Goal: Information Seeking & Learning: Learn about a topic

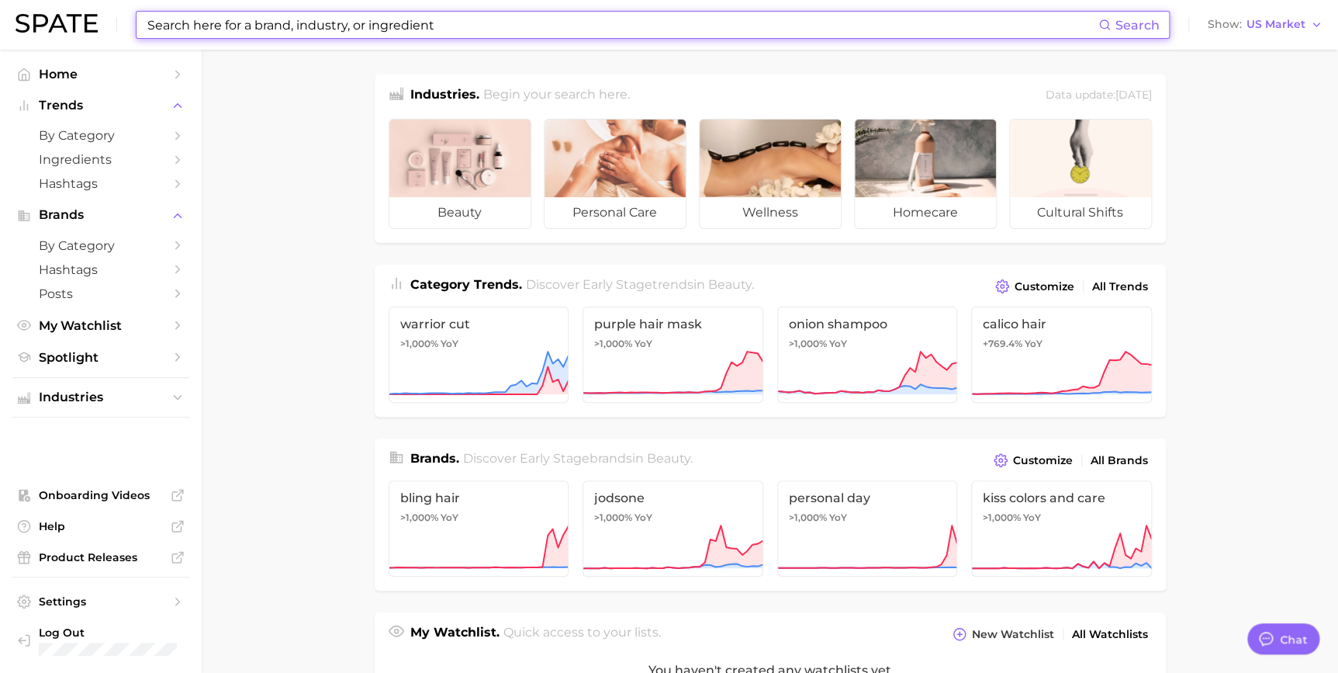
click at [500, 28] on input at bounding box center [622, 25] width 953 height 26
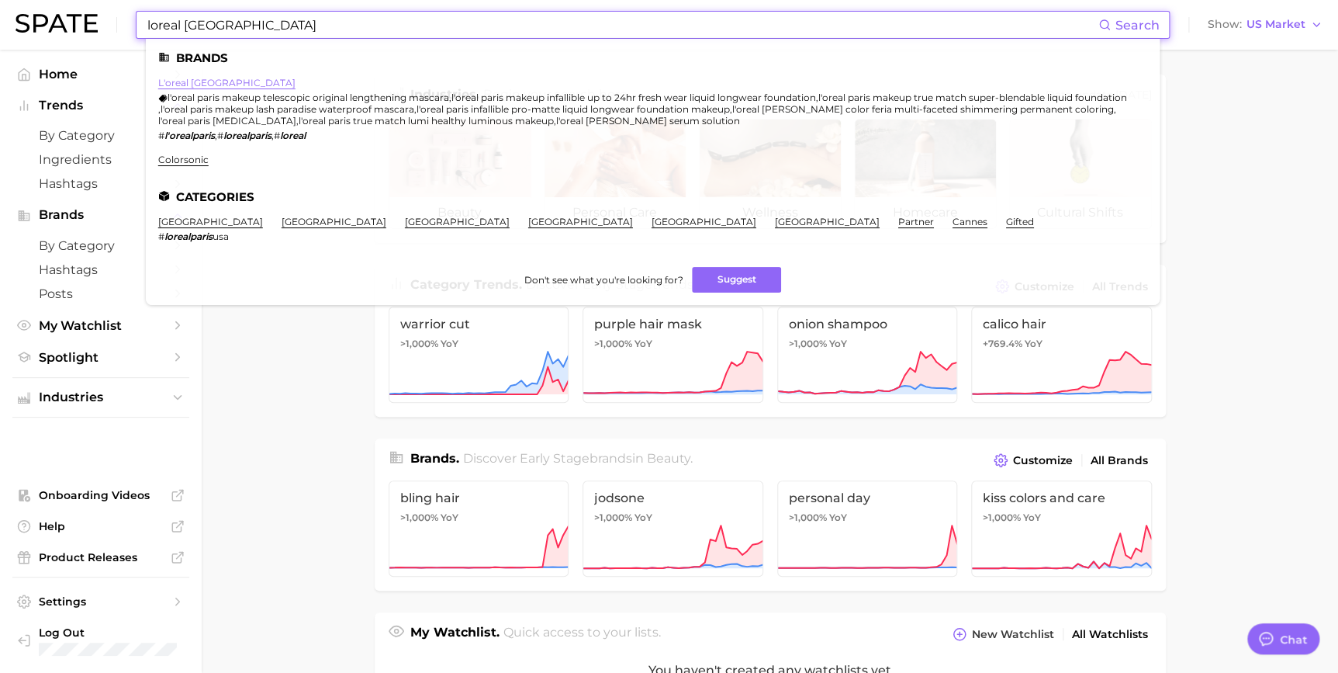
type input "loreal [GEOGRAPHIC_DATA]"
click at [197, 81] on link "l'oreal [GEOGRAPHIC_DATA]" at bounding box center [226, 83] width 137 height 12
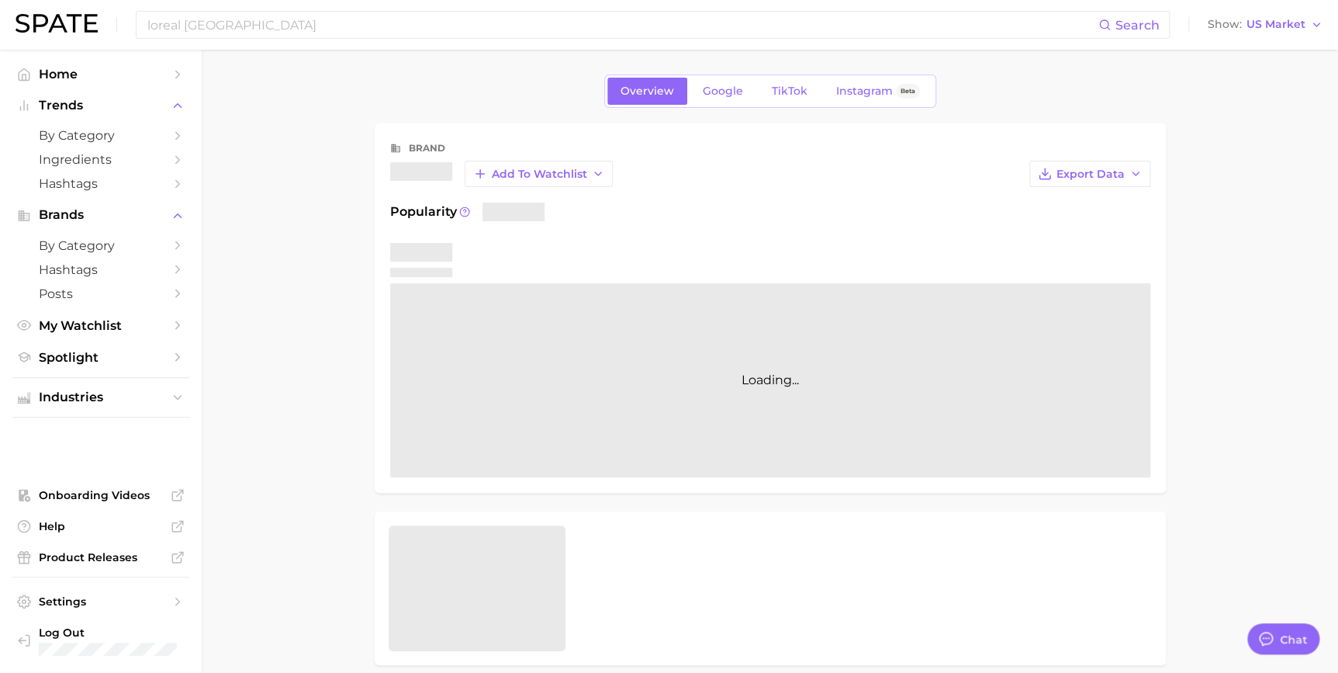
type textarea "x"
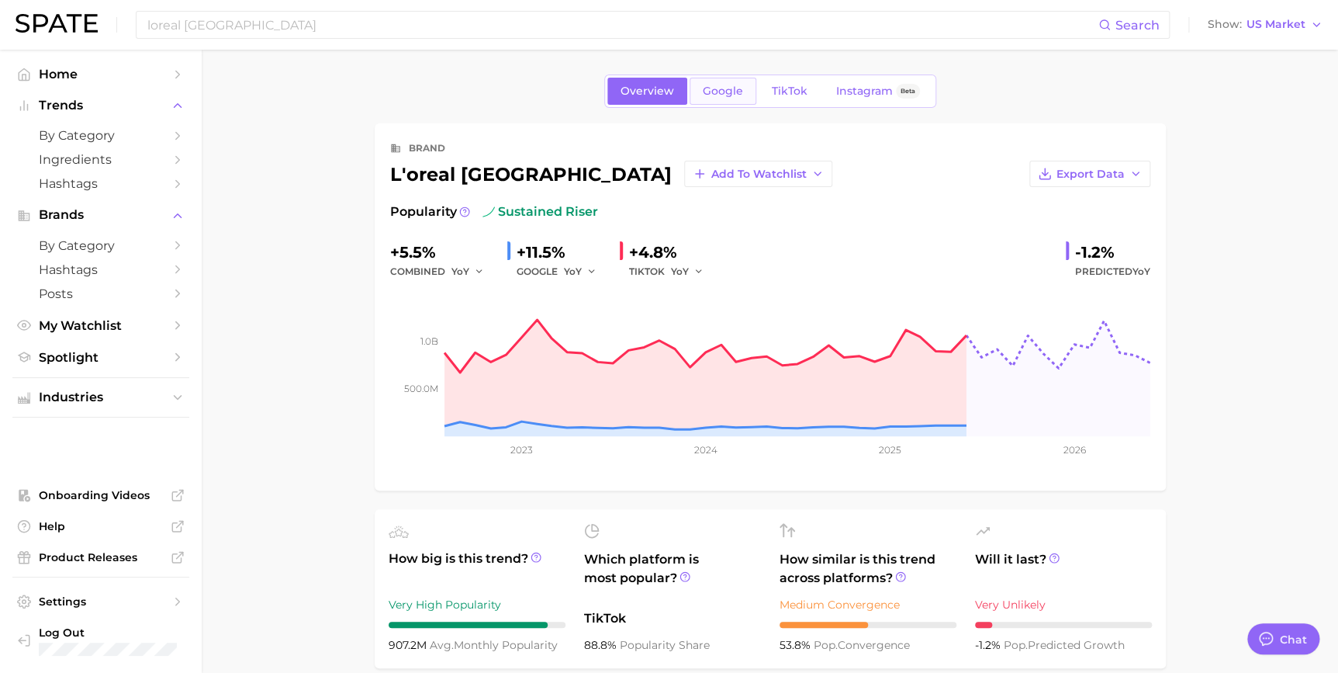
click at [726, 87] on span "Google" at bounding box center [723, 91] width 40 height 13
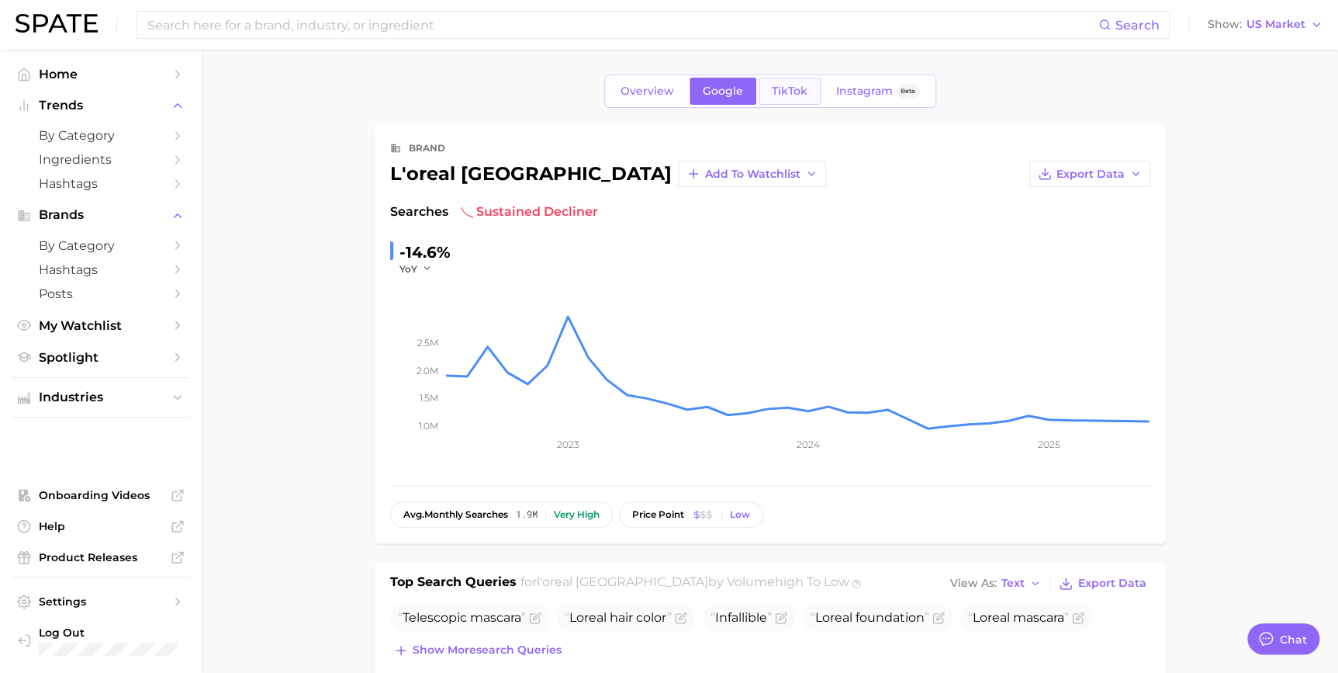
click at [782, 90] on span "TikTok" at bounding box center [790, 91] width 36 height 13
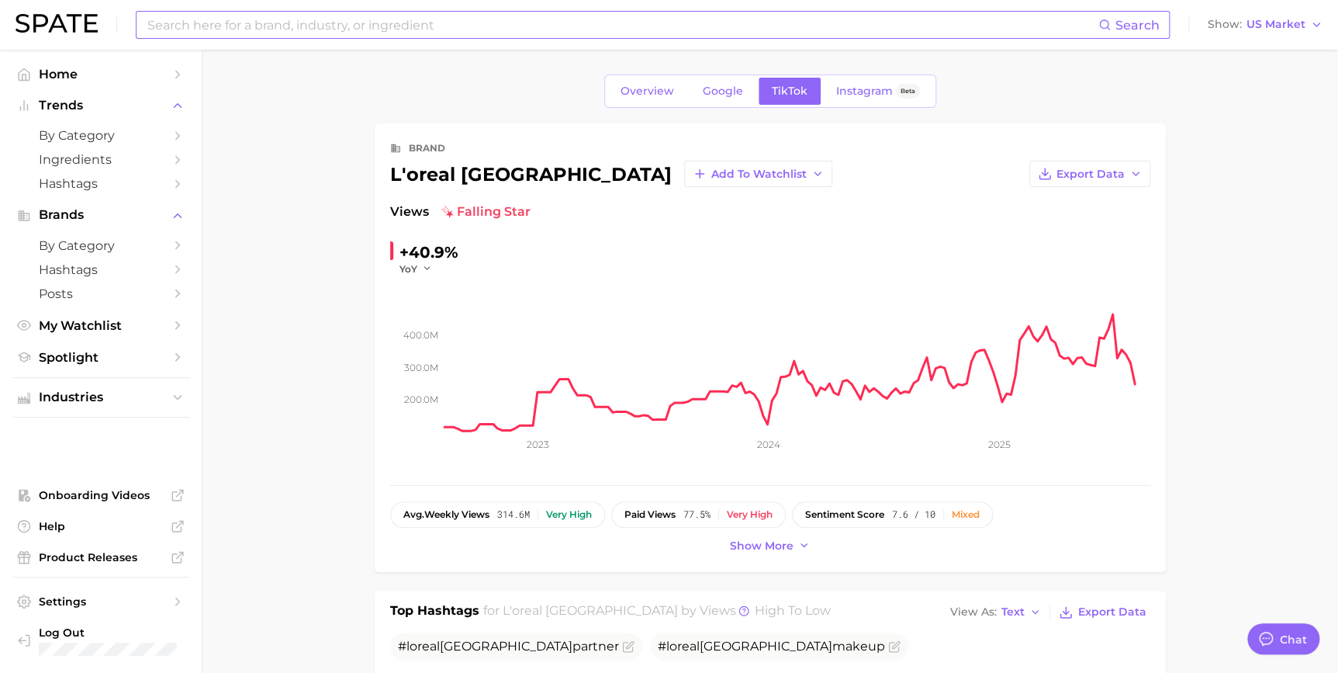
click at [680, 28] on input at bounding box center [622, 25] width 953 height 26
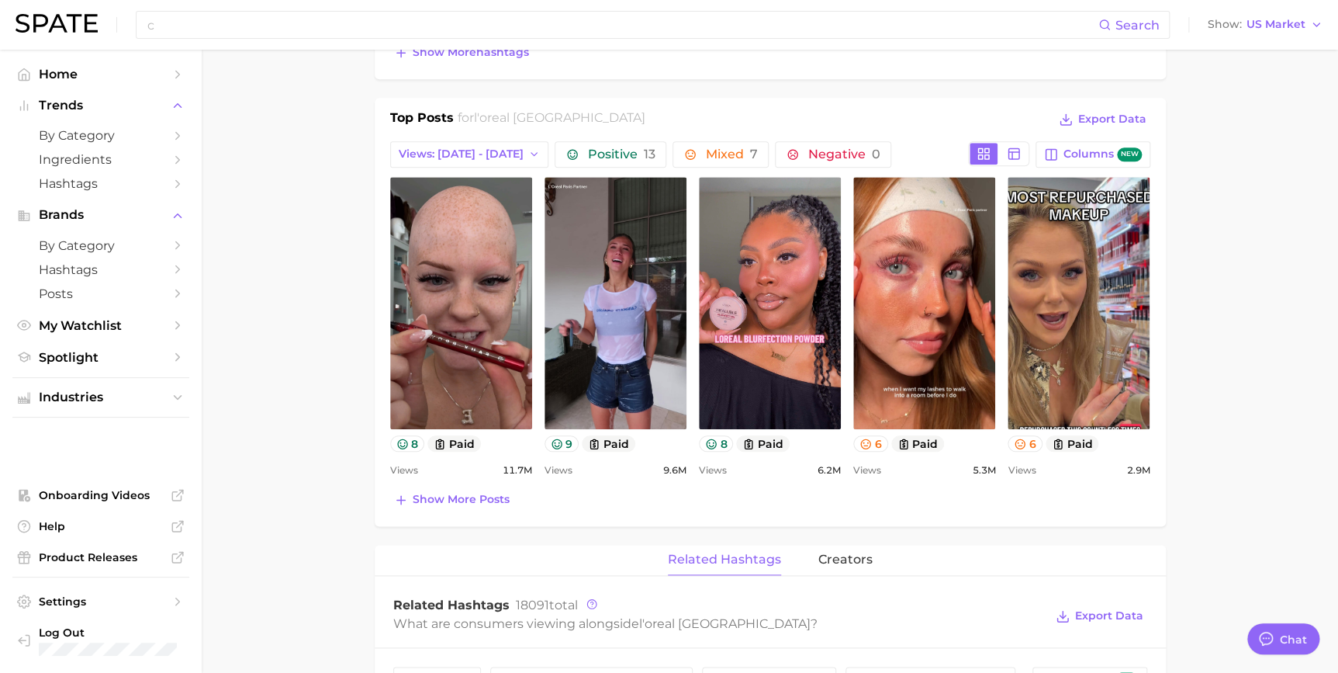
scroll to position [627, 0]
click at [468, 503] on span "Show more posts" at bounding box center [461, 498] width 97 height 13
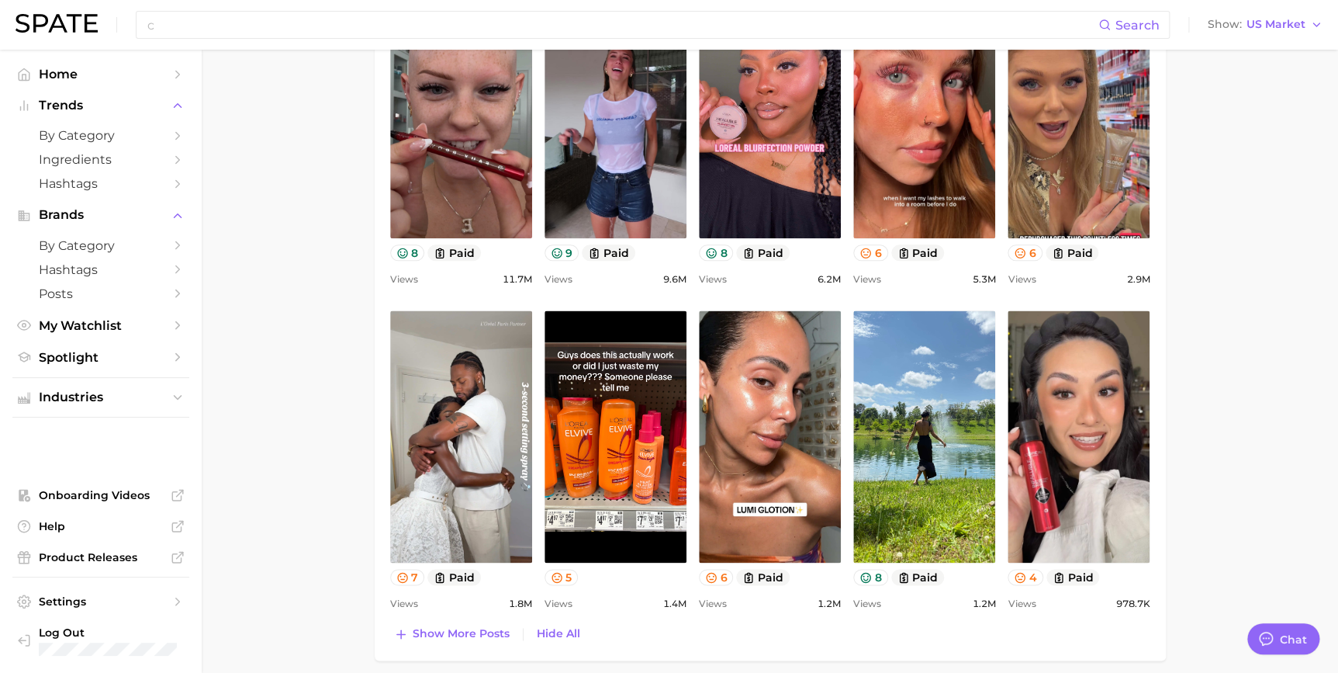
scroll to position [818, 0]
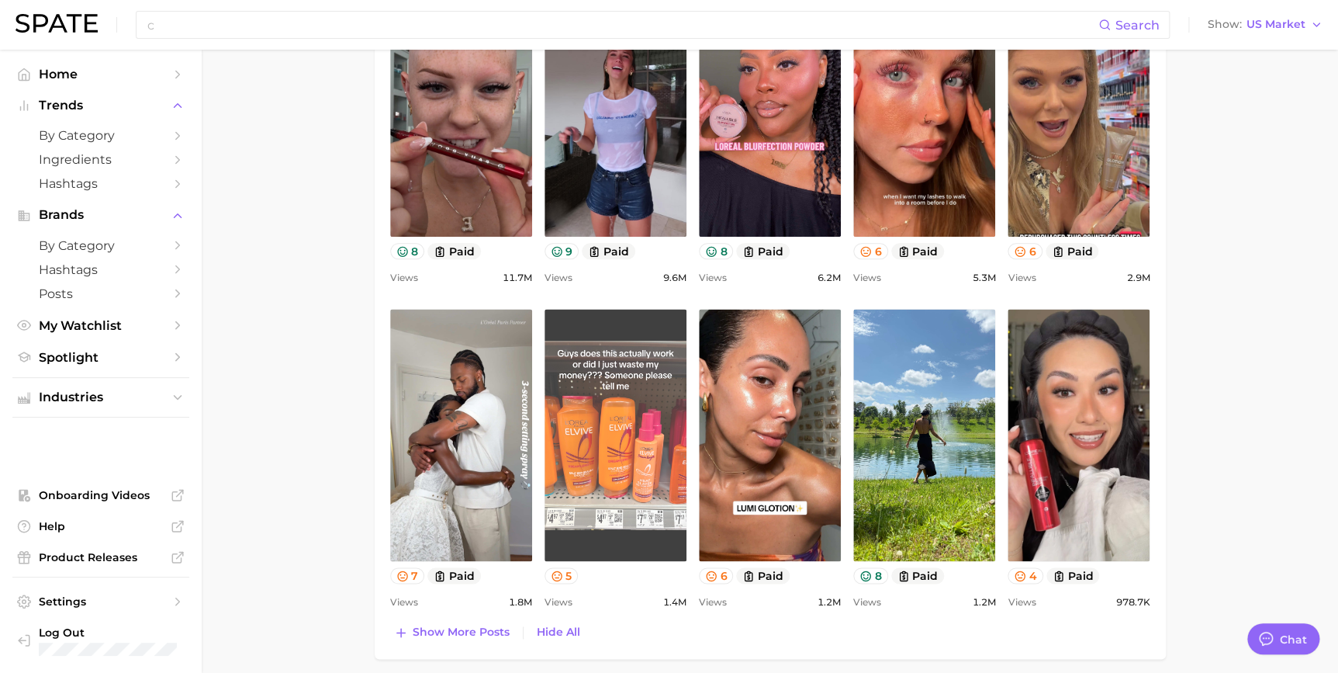
click at [605, 379] on link "view post on TikTok" at bounding box center [616, 435] width 142 height 252
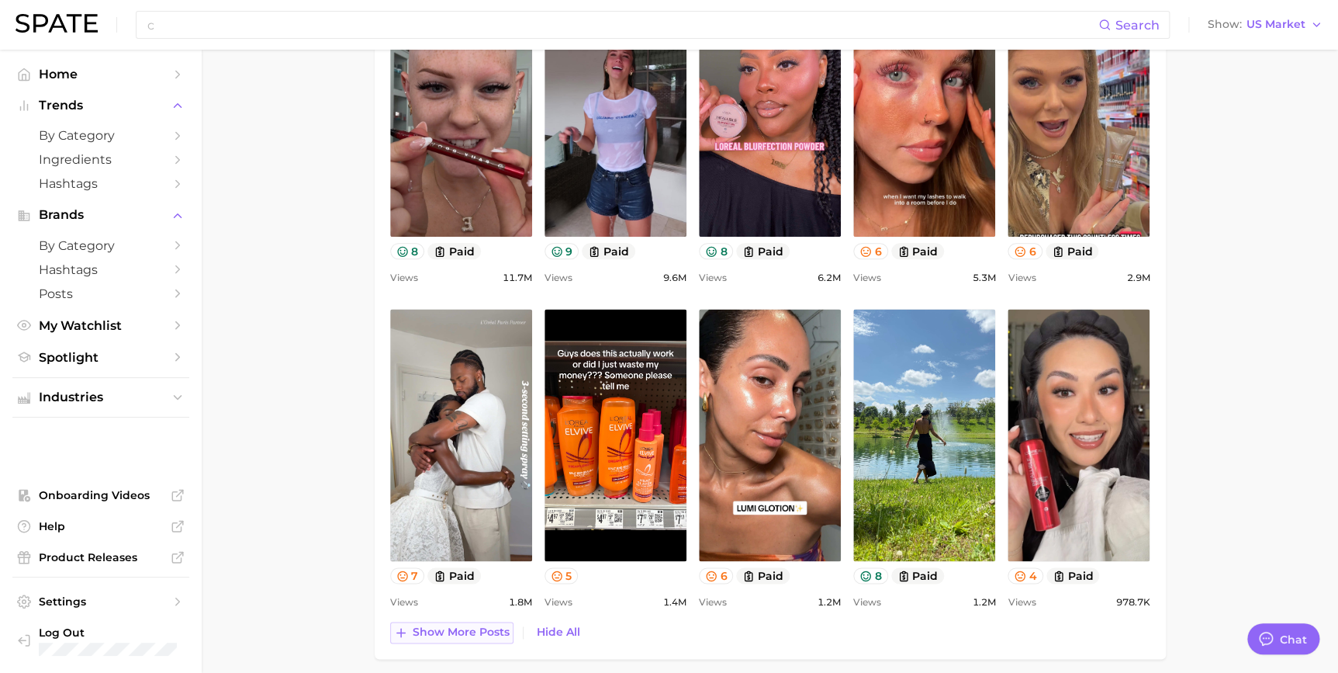
click at [451, 627] on span "Show more posts" at bounding box center [461, 631] width 97 height 13
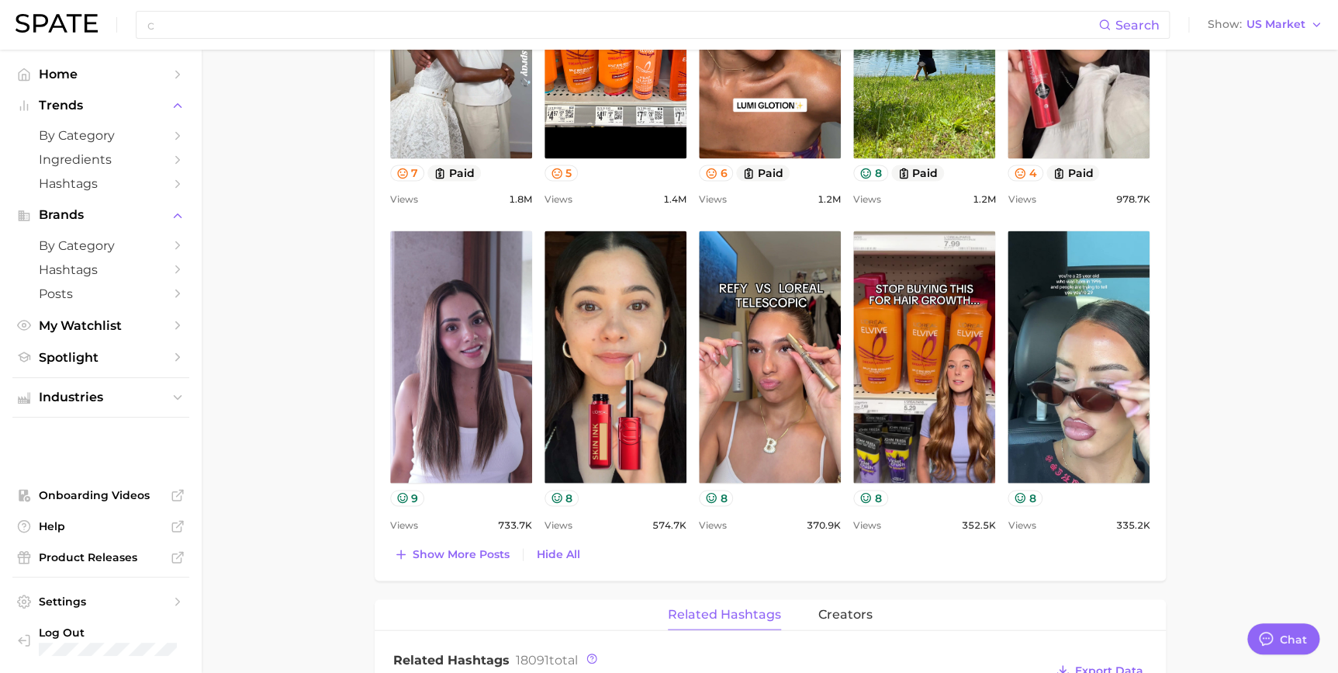
scroll to position [1220, 0]
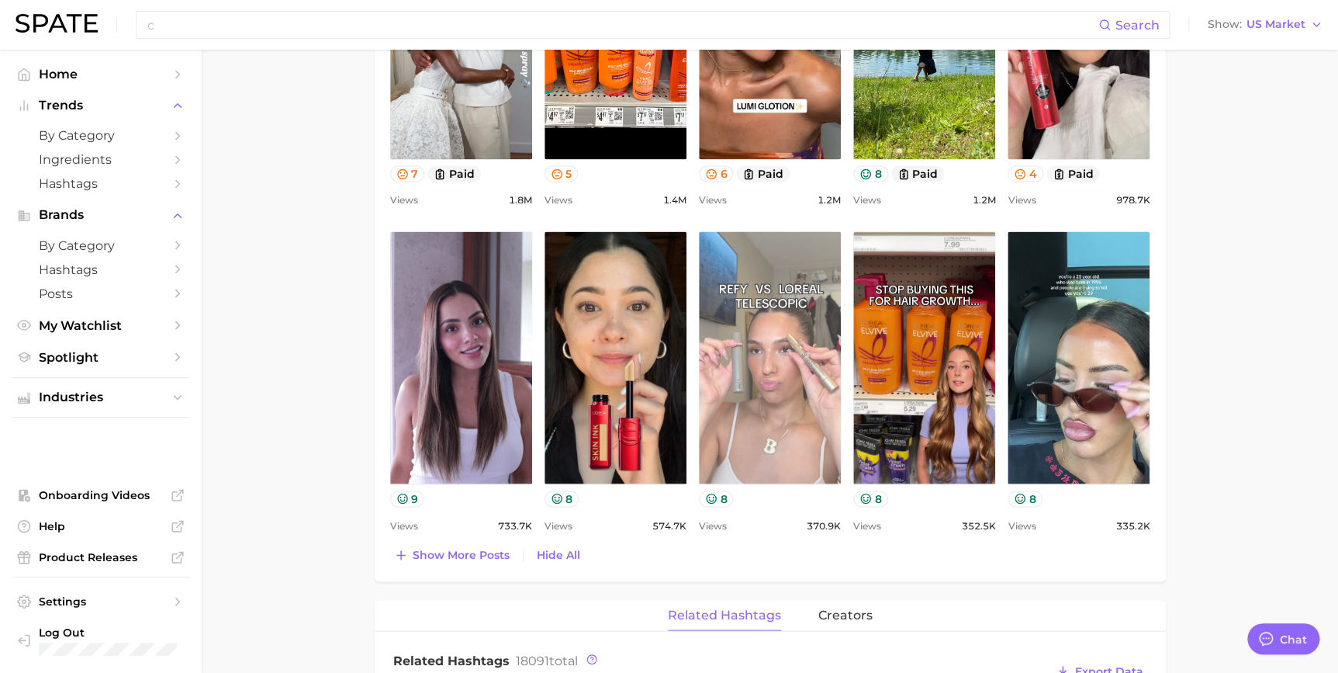
click at [713, 278] on link "view post on TikTok" at bounding box center [770, 357] width 142 height 252
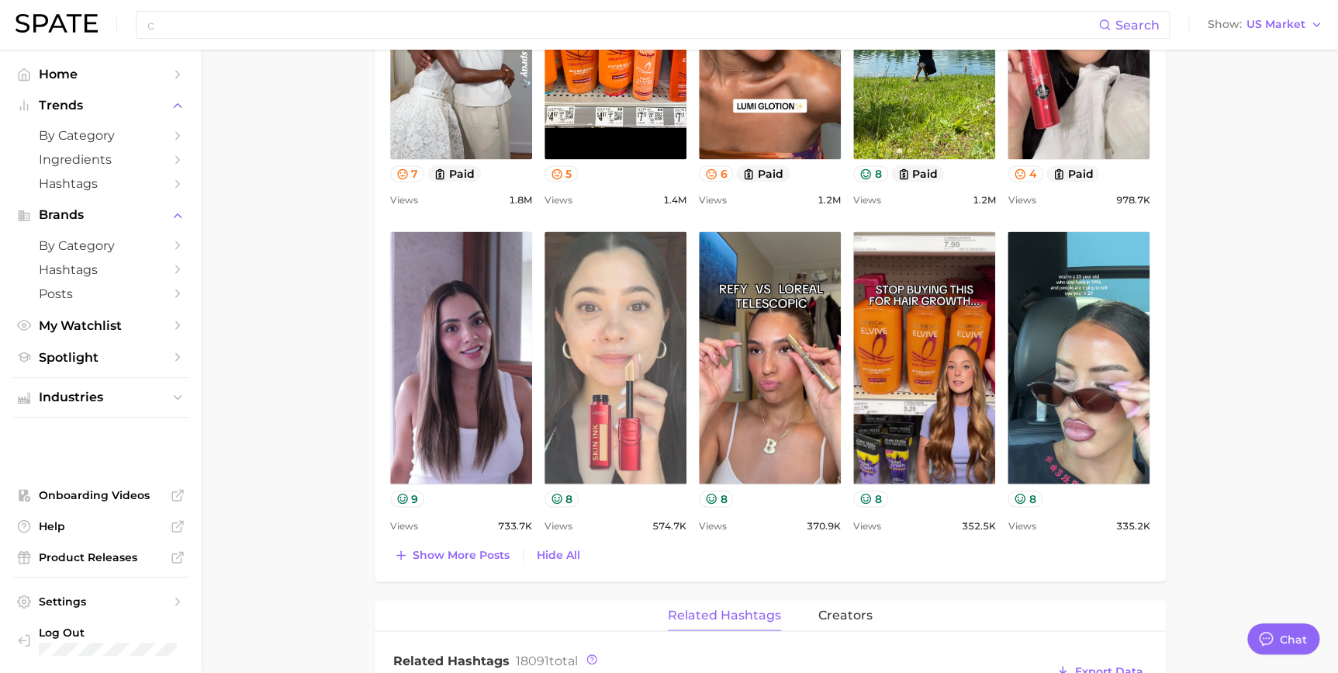
click at [644, 368] on link "view post on TikTok" at bounding box center [616, 357] width 142 height 252
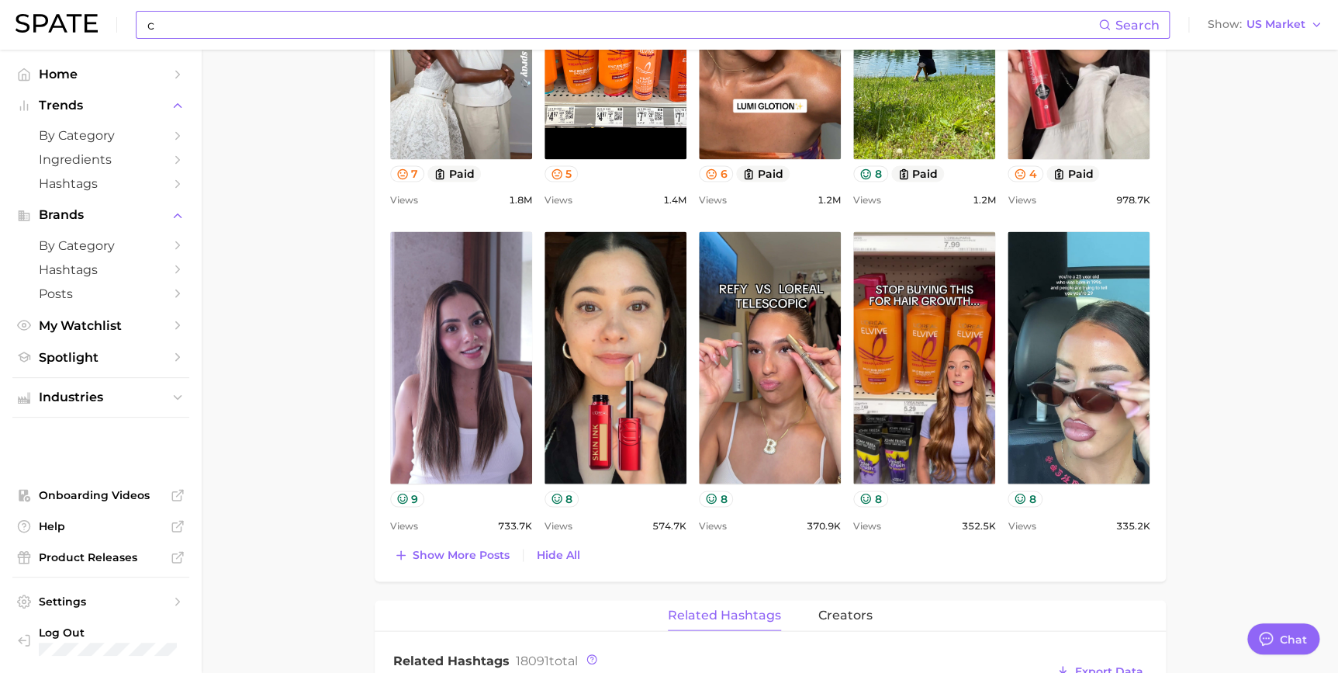
click at [612, 32] on input "c" at bounding box center [622, 25] width 953 height 26
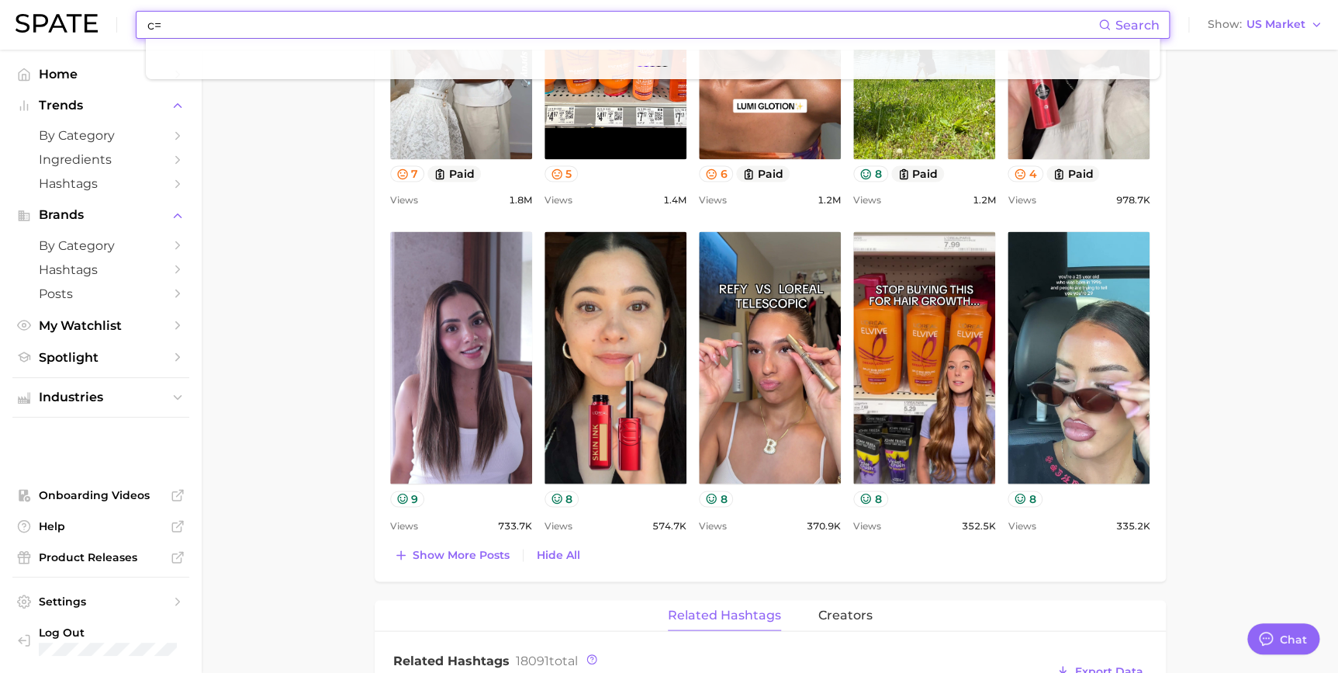
type input "c"
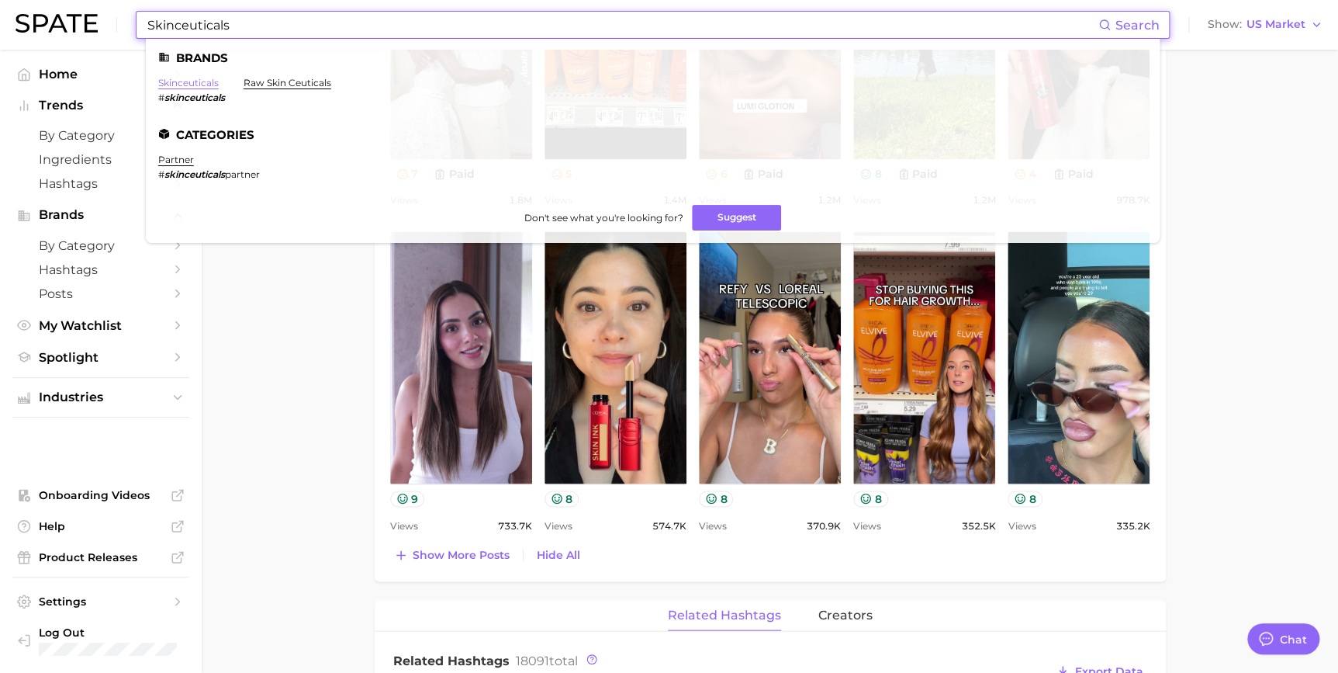
type input "Skinceuticals"
click at [185, 81] on link "skinceuticals" at bounding box center [188, 83] width 61 height 12
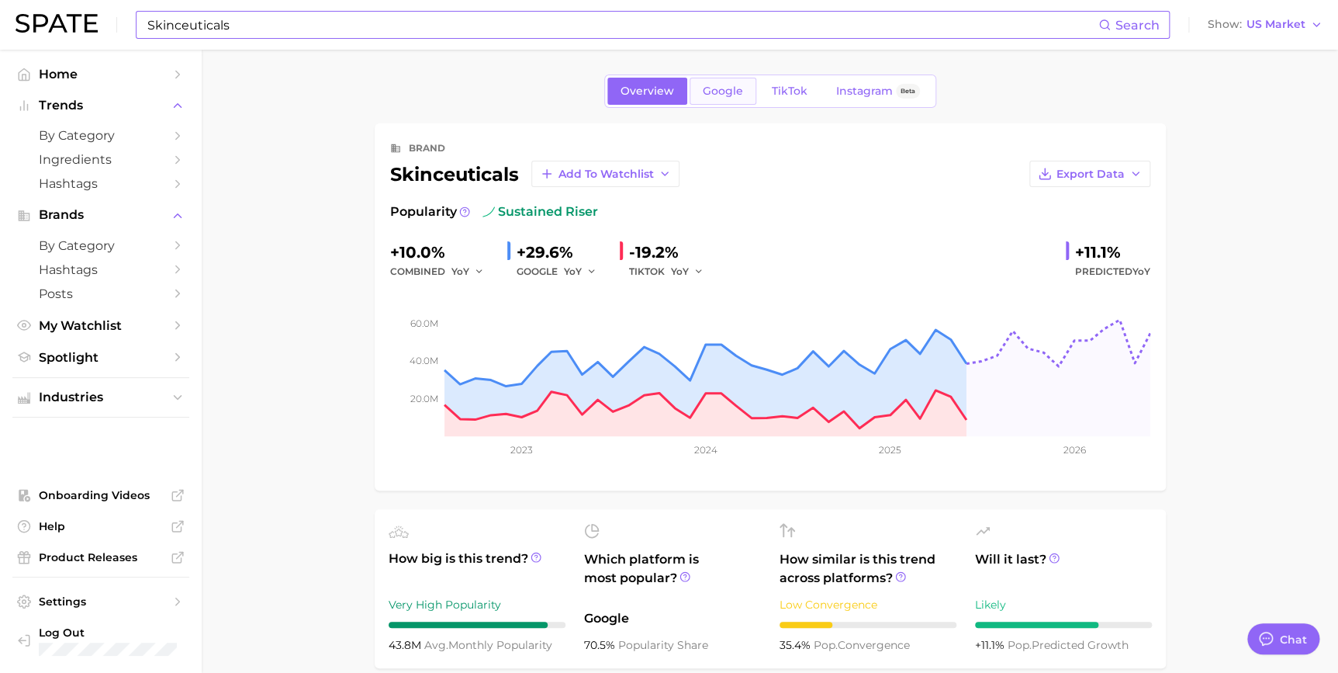
click at [714, 93] on span "Google" at bounding box center [723, 91] width 40 height 13
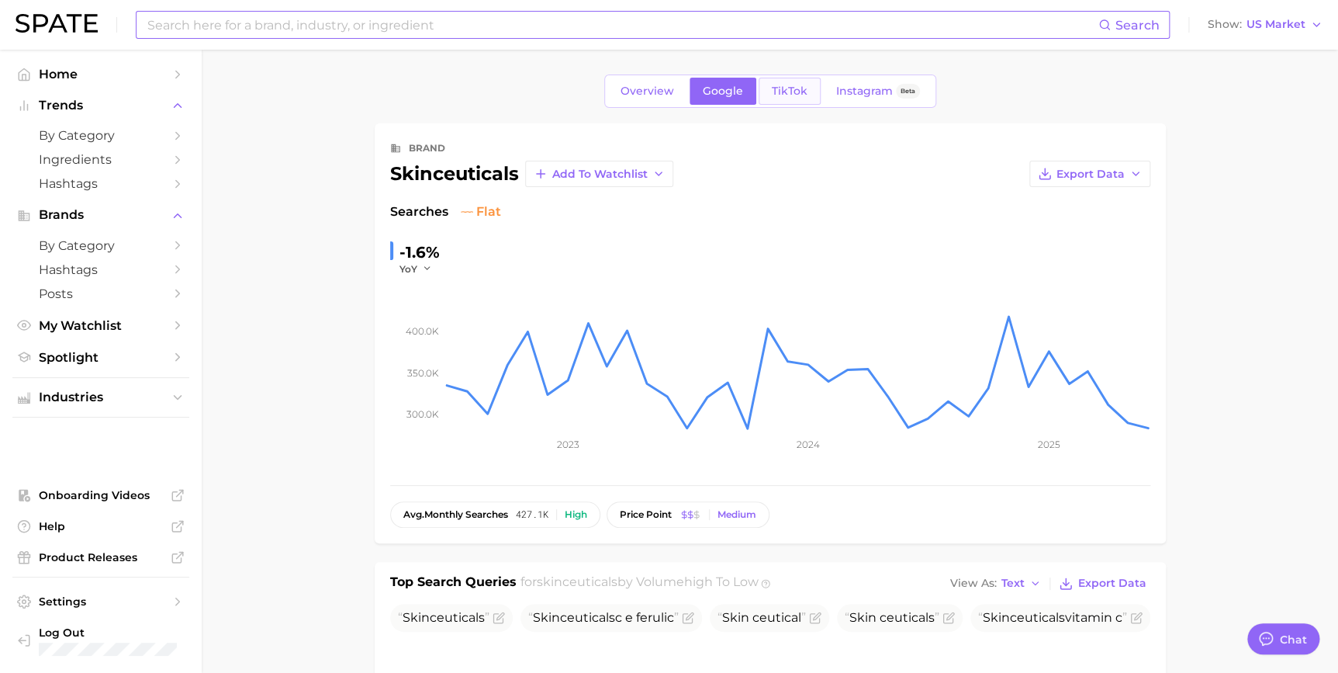
click at [792, 97] on span "TikTok" at bounding box center [790, 91] width 36 height 13
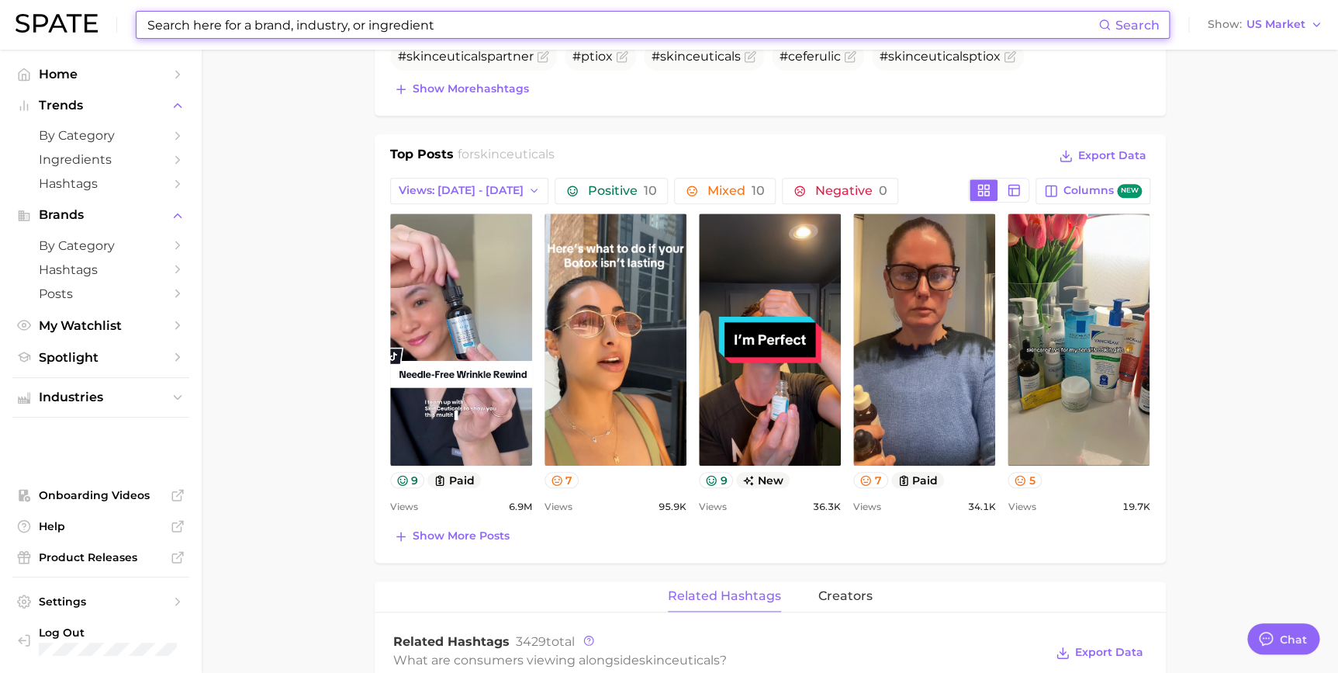
scroll to position [605, 0]
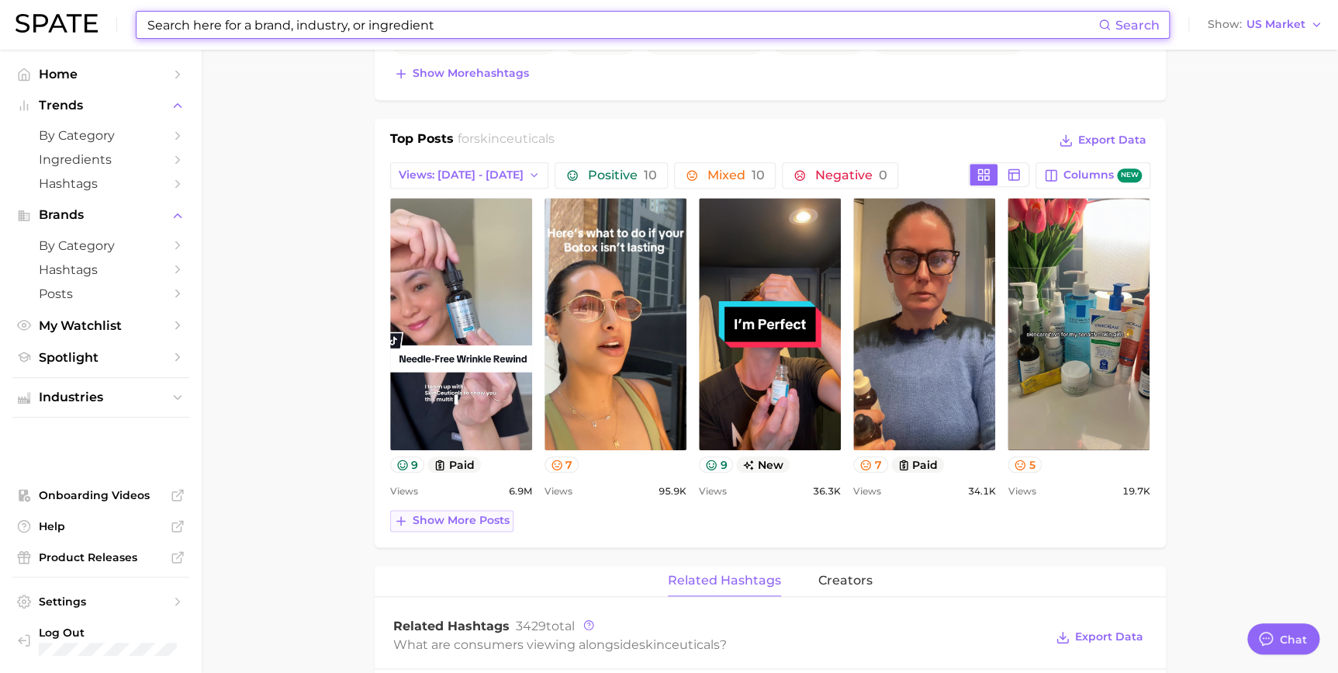
click at [477, 527] on button "Show more posts" at bounding box center [451, 521] width 123 height 22
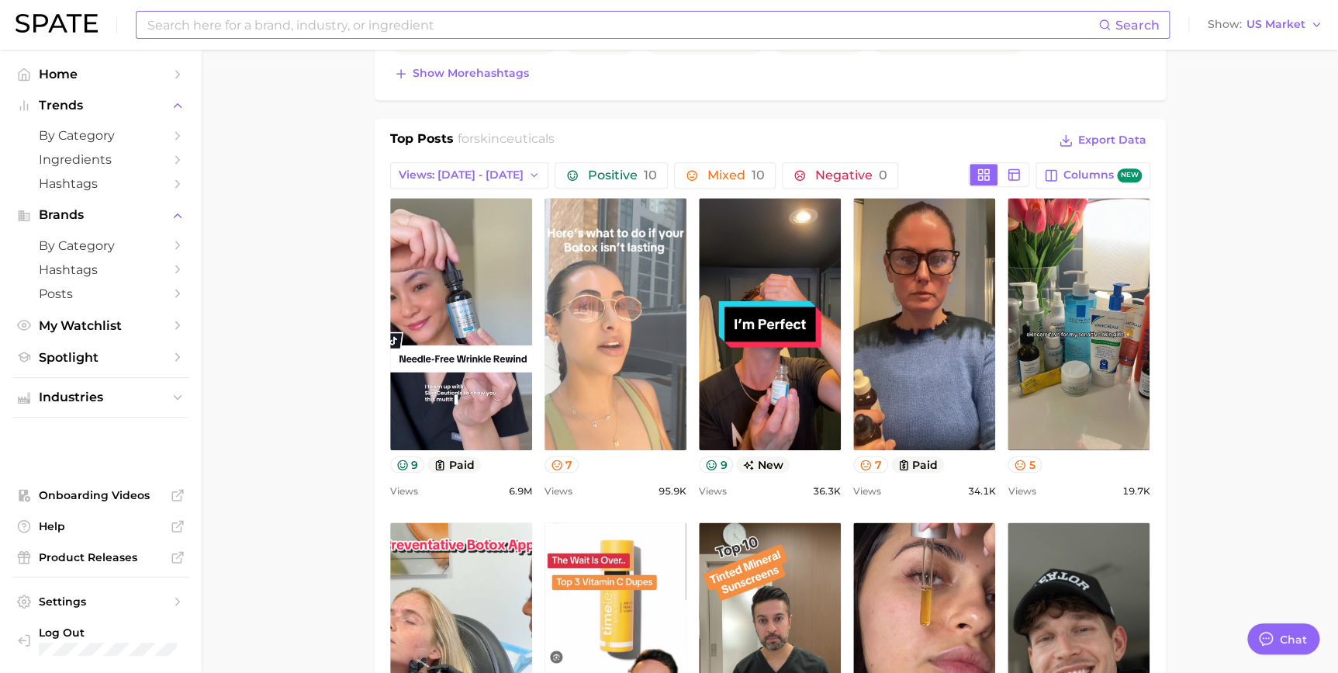
scroll to position [0, 0]
click at [604, 340] on link "view post on TikTok" at bounding box center [616, 324] width 142 height 252
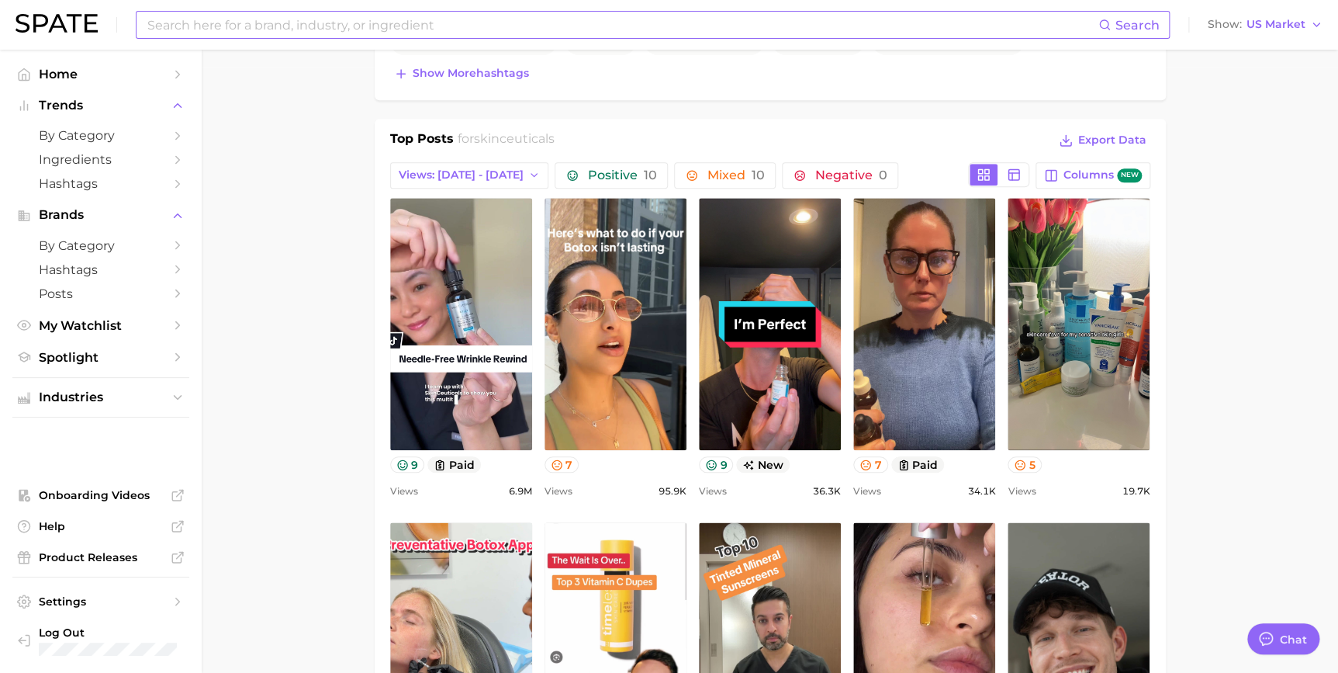
click at [295, 175] on main "Overview Google TikTok Instagram Beta brand skinceuticals Add to Watchlist Expo…" at bounding box center [770, 652] width 1136 height 2414
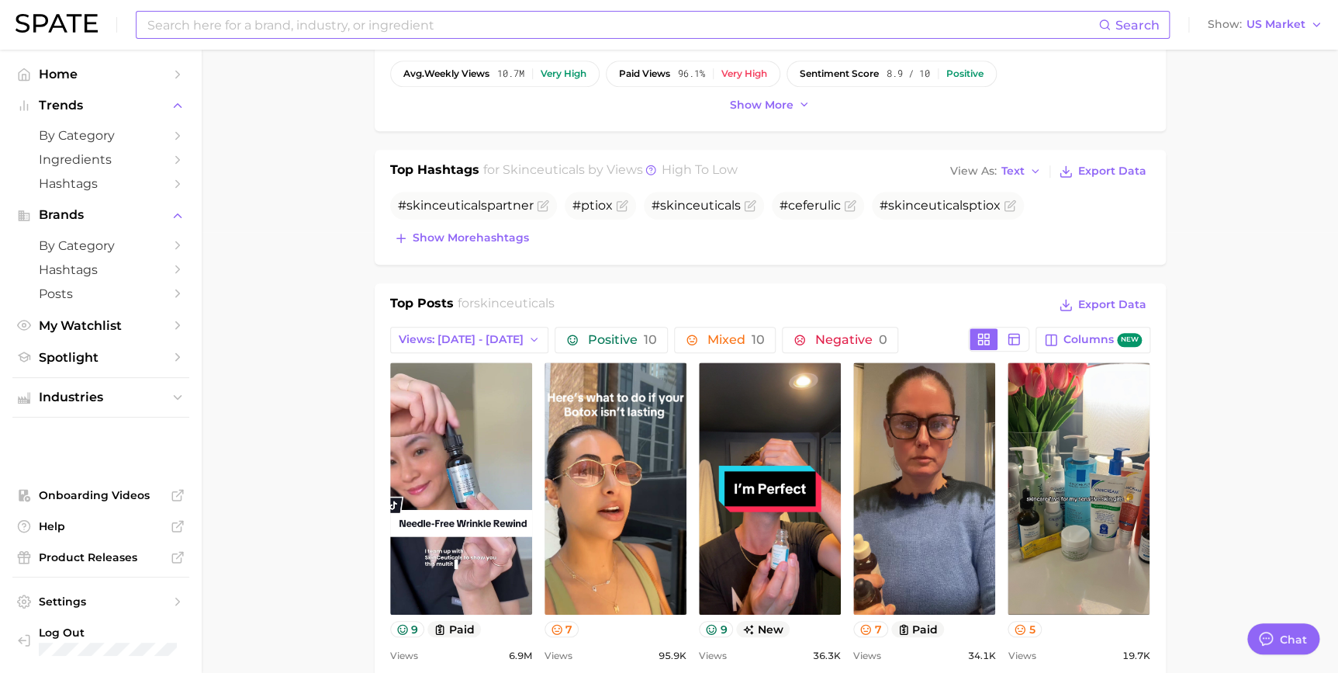
scroll to position [558, 0]
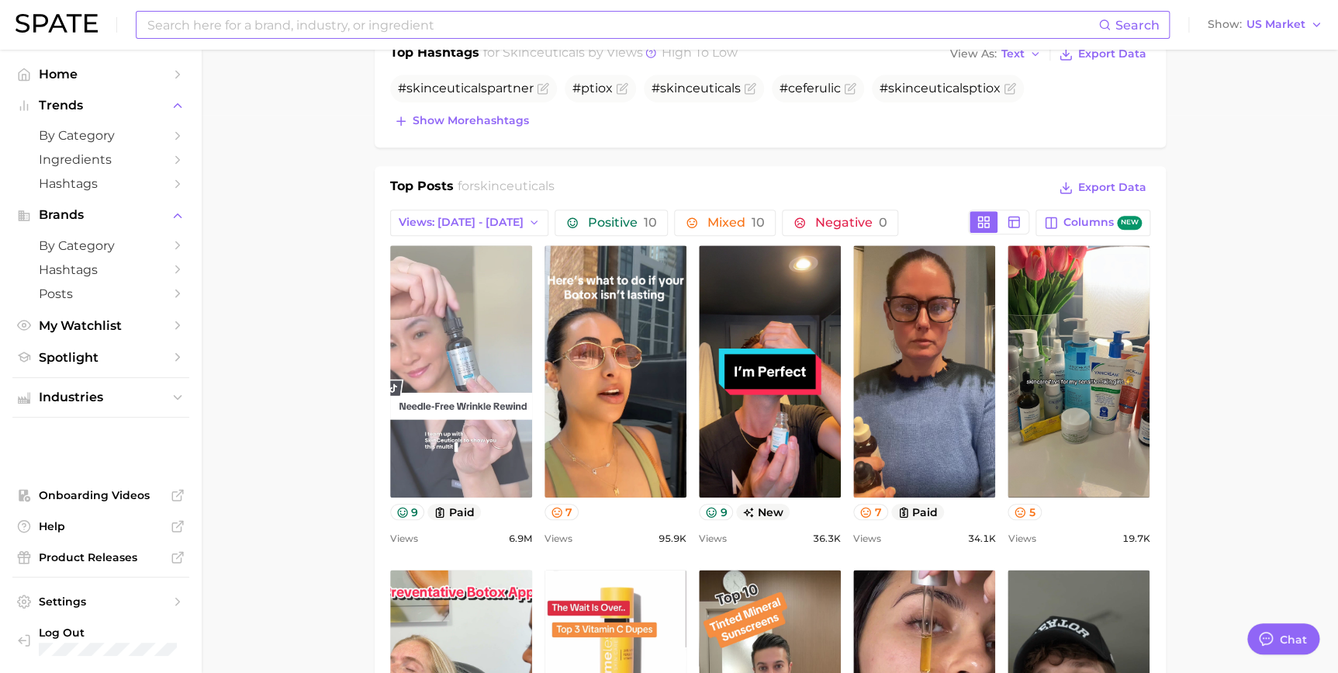
click at [462, 333] on link "view post on TikTok" at bounding box center [461, 371] width 142 height 252
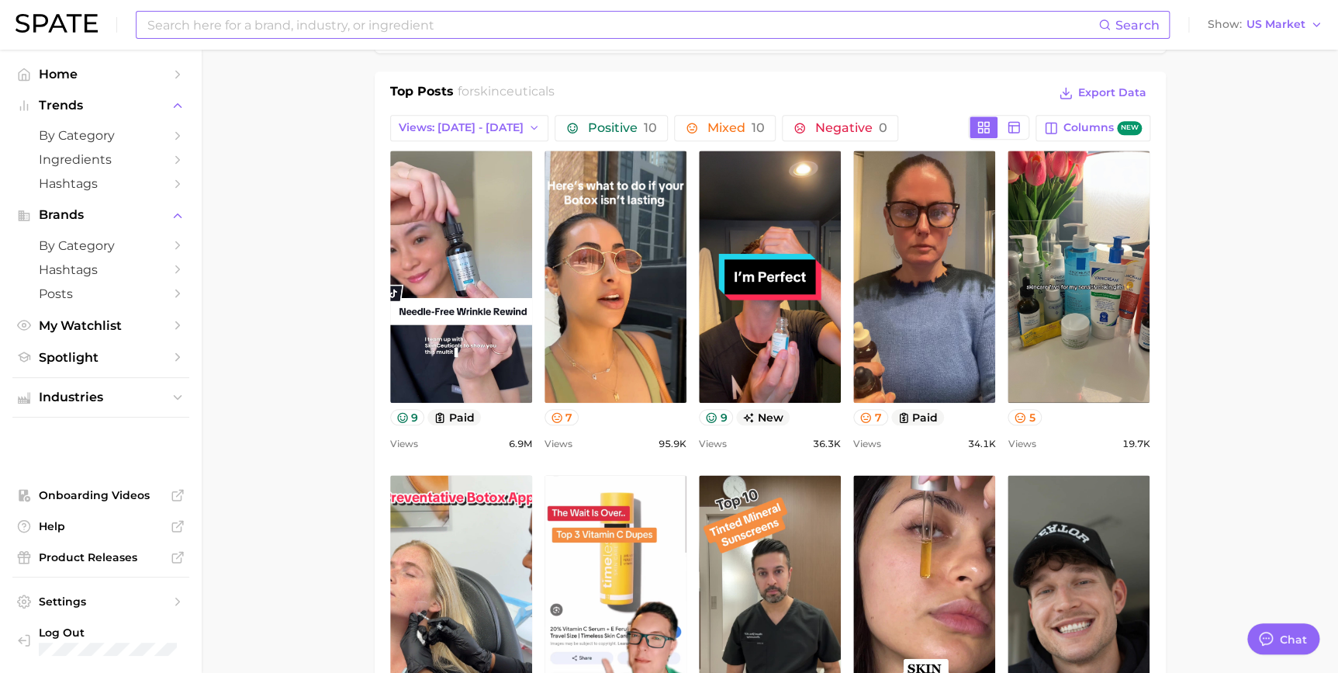
scroll to position [654, 0]
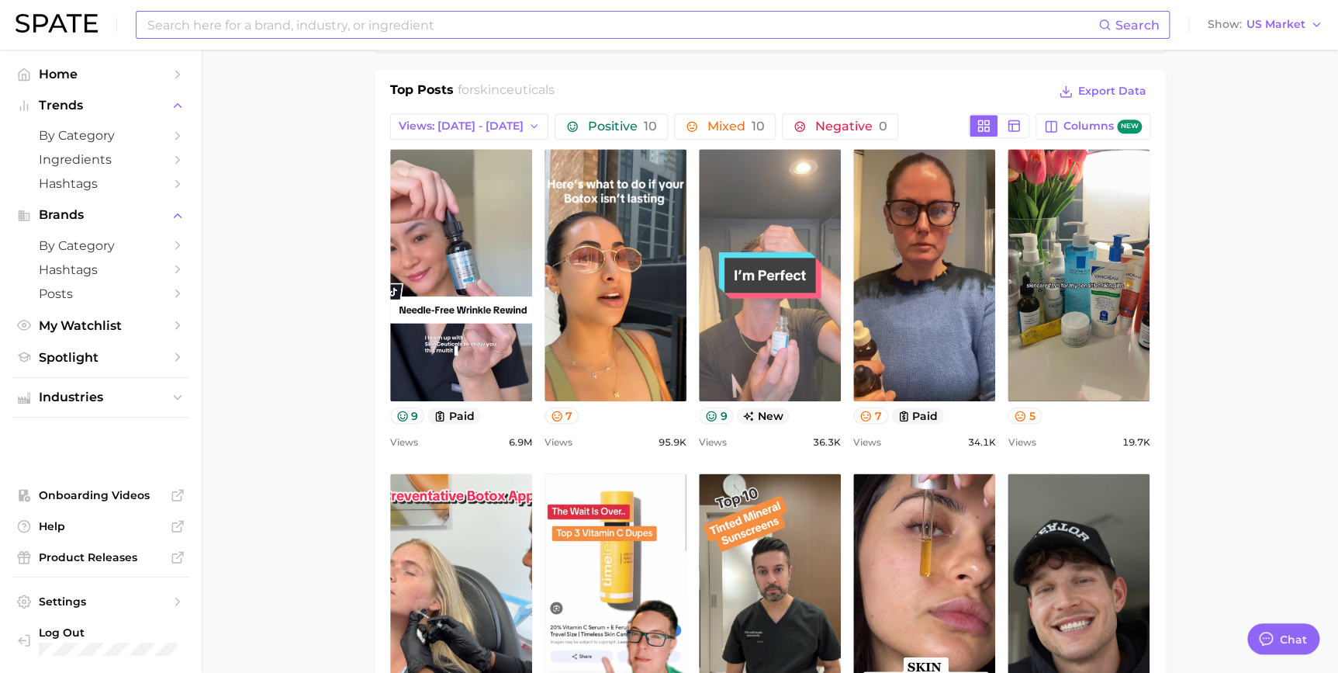
click at [810, 316] on link "view post on TikTok" at bounding box center [770, 275] width 142 height 252
